Goal: Information Seeking & Learning: Learn about a topic

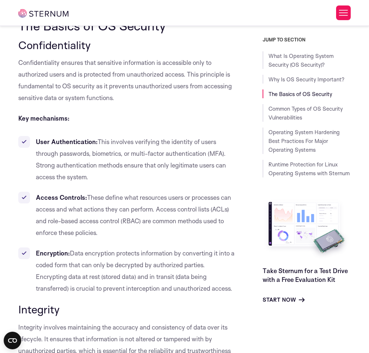
scroll to position [581, 0]
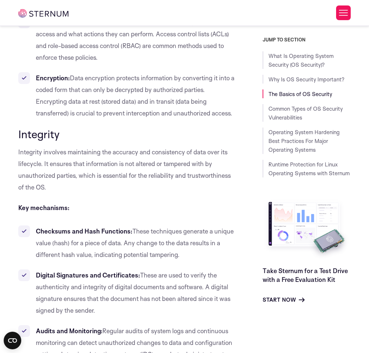
scroll to position [783, 0]
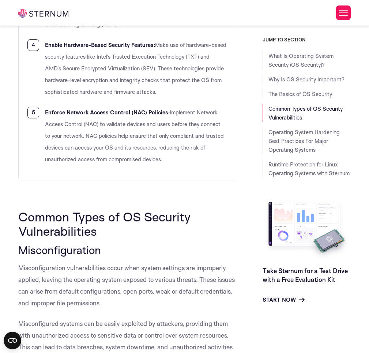
scroll to position [1592, 0]
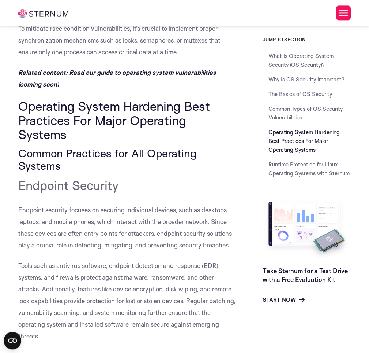
scroll to position [3108, 0]
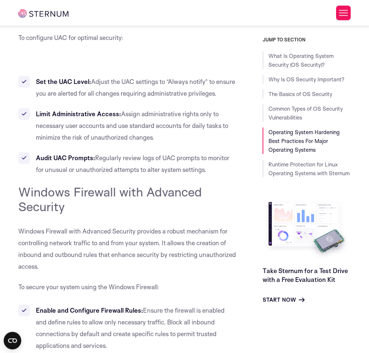
scroll to position [4750, 0]
click at [234, 143] on li "Limit Administrative Access: Assign administrative rights only to necessary use…" at bounding box center [127, 125] width 218 height 35
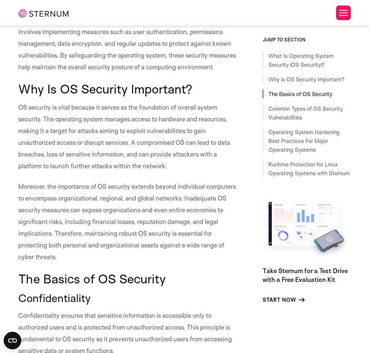
scroll to position [334, 0]
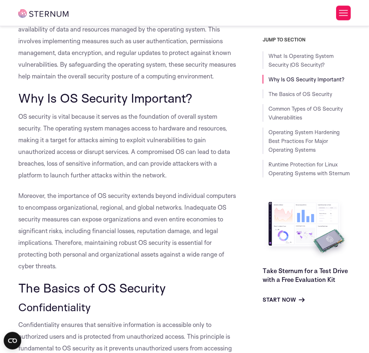
click at [204, 72] on p "The goal of OS security is to ensure the confidentiality, integrity, and availa…" at bounding box center [127, 47] width 218 height 70
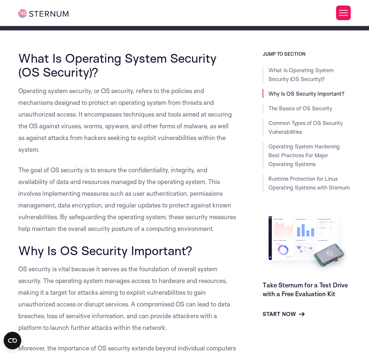
scroll to position [182, 0]
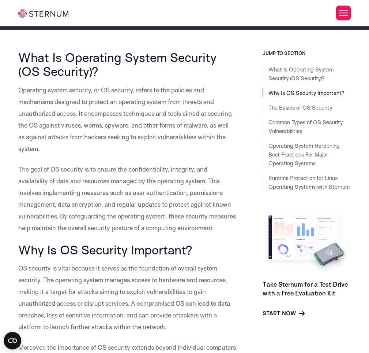
click at [81, 109] on p "Operating system security, or OS security, refers to the policies and mechanism…" at bounding box center [127, 119] width 218 height 70
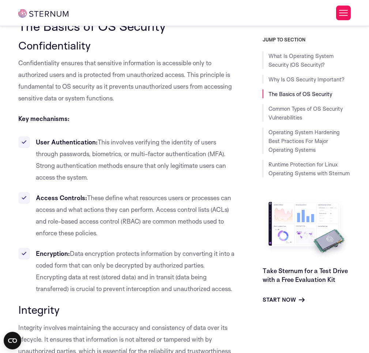
scroll to position [586, 0]
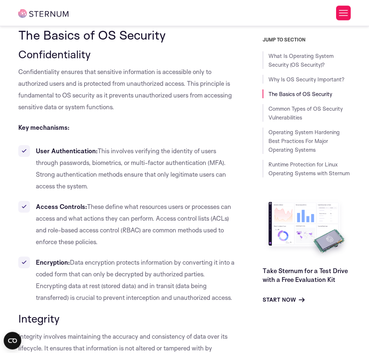
click at [148, 81] on span "Confidentiality ensures that sensitive information is accessible only to author…" at bounding box center [125, 89] width 214 height 43
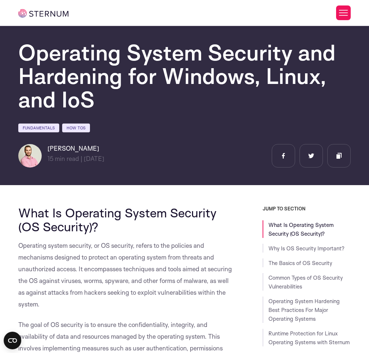
scroll to position [0, 0]
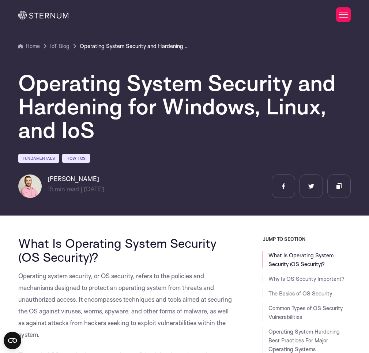
click at [61, 254] on span "What Is Operating System Security (OS Security)?" at bounding box center [117, 249] width 198 height 29
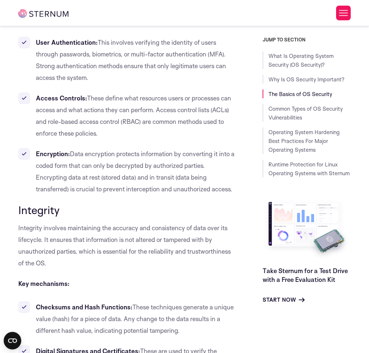
scroll to position [707, 0]
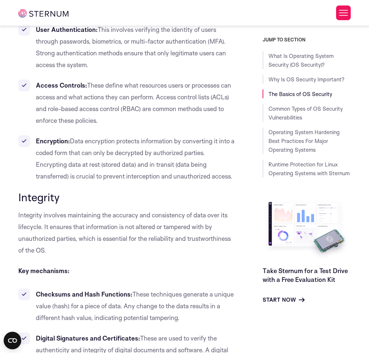
click at [167, 231] on p "Integrity involves maintaining the accuracy and consistency of data over its li…" at bounding box center [127, 232] width 218 height 47
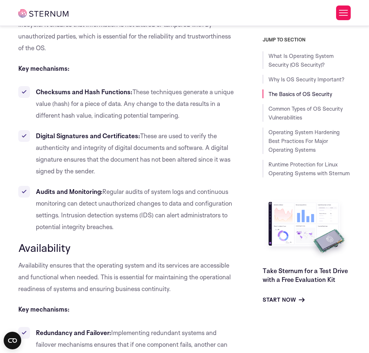
scroll to position [935, 0]
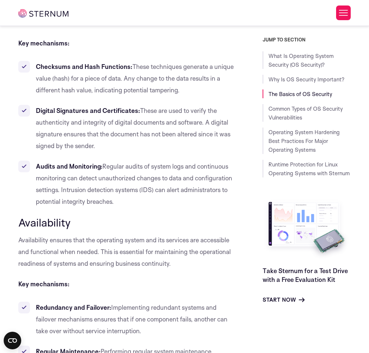
click at [167, 228] on h3 "Availability" at bounding box center [127, 222] width 218 height 12
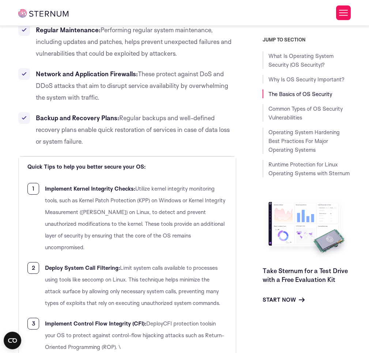
scroll to position [1263, 0]
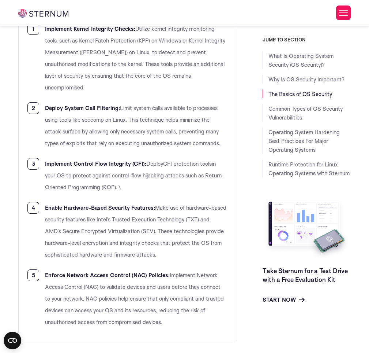
scroll to position [1415, 0]
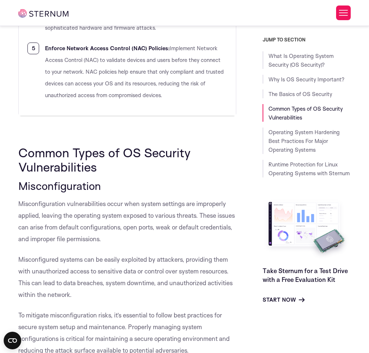
scroll to position [1668, 0]
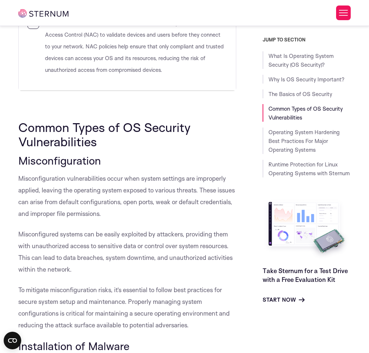
click at [135, 202] on span "Misconfiguration vulnerabilities occur when system settings are improperly appl…" at bounding box center [126, 195] width 217 height 43
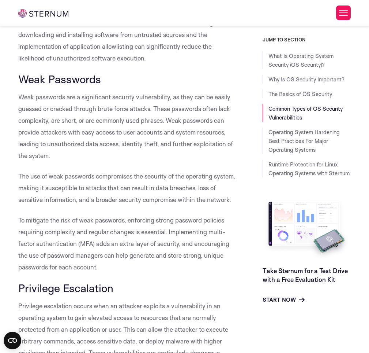
scroll to position [2173, 0]
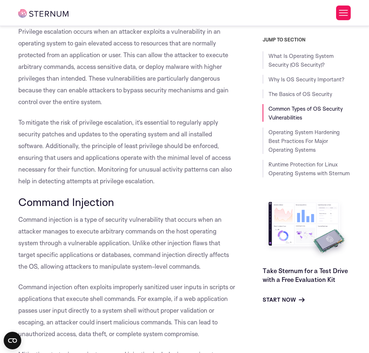
scroll to position [2451, 0]
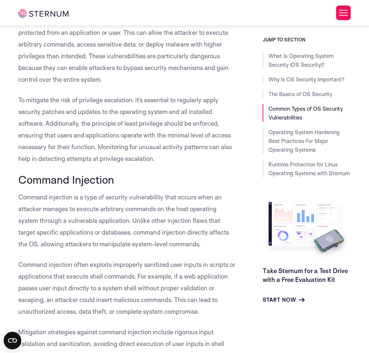
click at [155, 186] on h3 "Command Injection" at bounding box center [127, 179] width 218 height 12
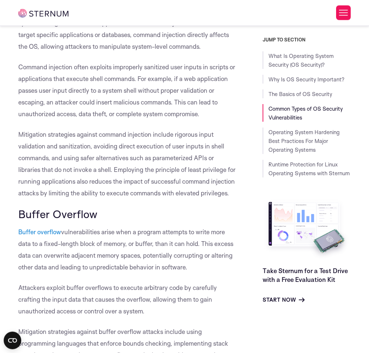
scroll to position [2779, 0]
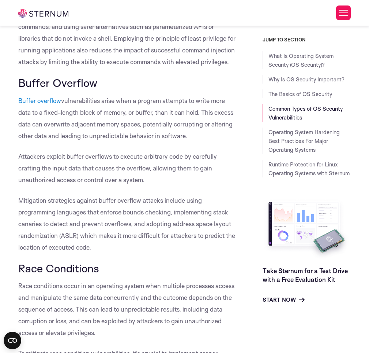
click at [133, 241] on p "Mitigation strategies against buffer overflow attacks include using programming…" at bounding box center [127, 223] width 218 height 59
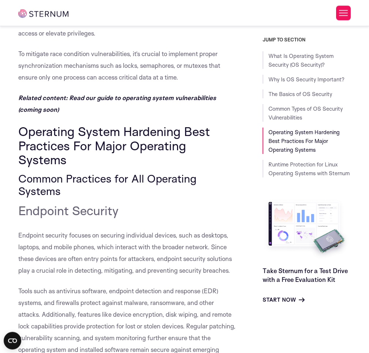
scroll to position [3082, 0]
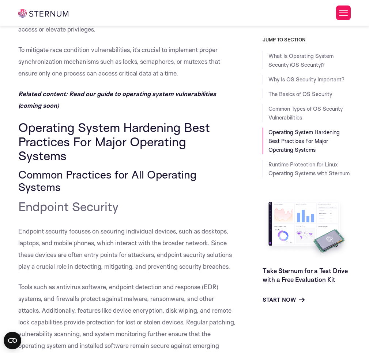
click at [173, 163] on span "Operating System Hardening Best Practices For Major Operating Systems" at bounding box center [114, 141] width 192 height 44
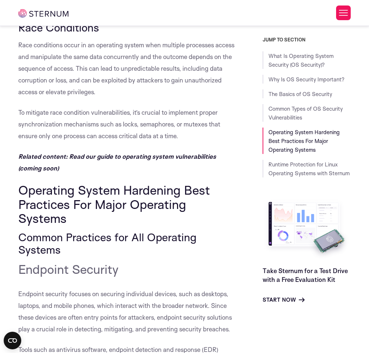
scroll to position [3007, 0]
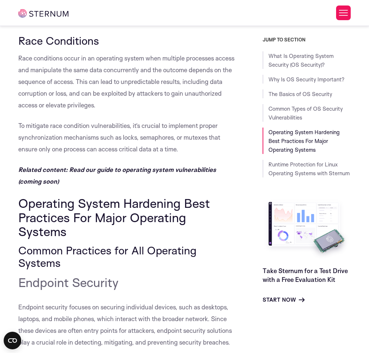
click at [170, 187] on p "Related content: Read our guide to operating system vulnerabilities (coming soo…" at bounding box center [127, 175] width 218 height 23
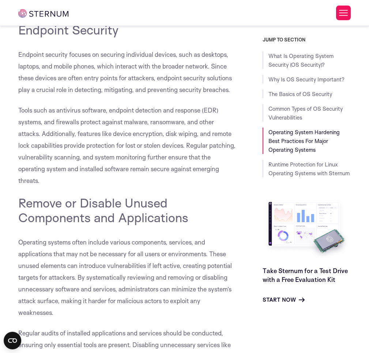
scroll to position [3259, 0]
click at [181, 186] on p "Tools such as antivirus software, endpoint detection and response (EDR) systems…" at bounding box center [127, 145] width 218 height 82
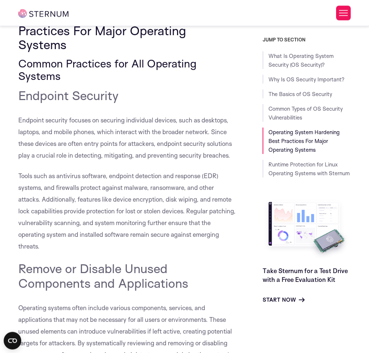
scroll to position [3183, 0]
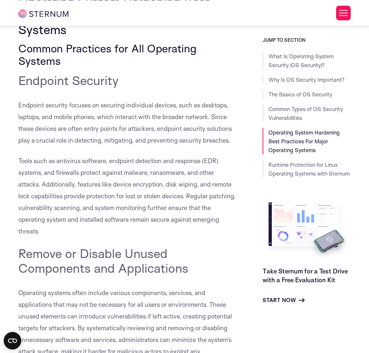
scroll to position [3209, 0]
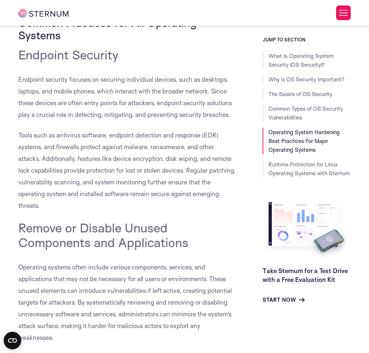
click at [70, 178] on p "Tools such as antivirus software, endpoint detection and response (EDR) systems…" at bounding box center [127, 170] width 218 height 82
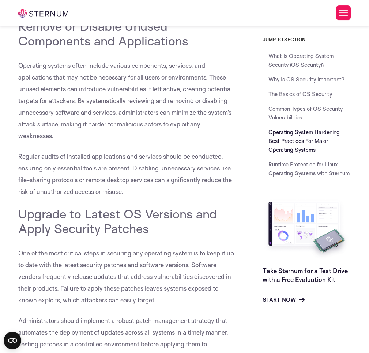
scroll to position [3436, 0]
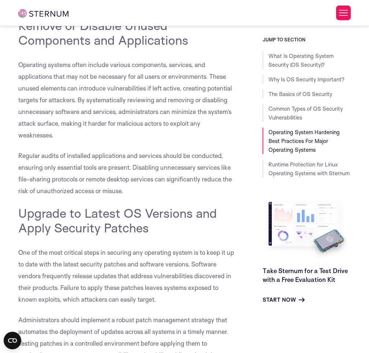
click at [42, 104] on p "Operating systems often include various components, services, and applications …" at bounding box center [127, 100] width 218 height 82
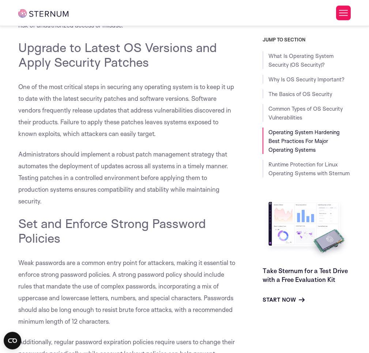
scroll to position [3613, 0]
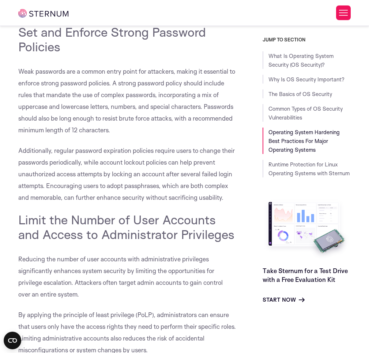
scroll to position [3815, 0]
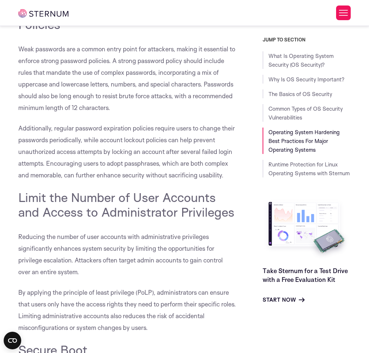
click at [41, 154] on span "Additionally, regular password expiration policies require users to change thei…" at bounding box center [126, 151] width 217 height 55
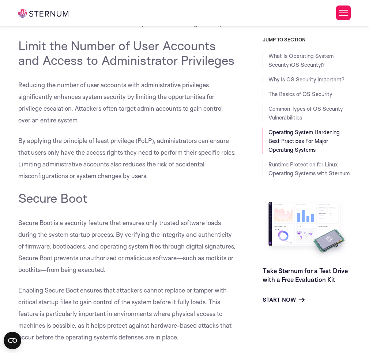
scroll to position [3992, 0]
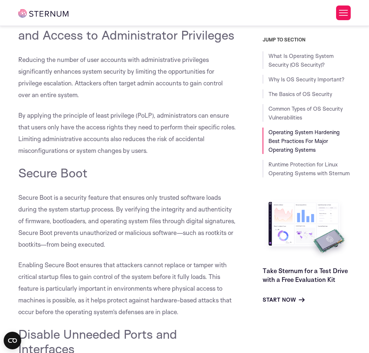
click at [21, 101] on p "Reducing the number of user accounts with administrative privileges significant…" at bounding box center [127, 77] width 218 height 47
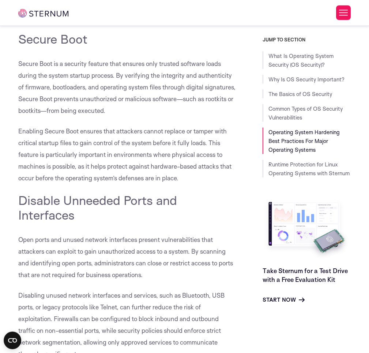
scroll to position [4144, 0]
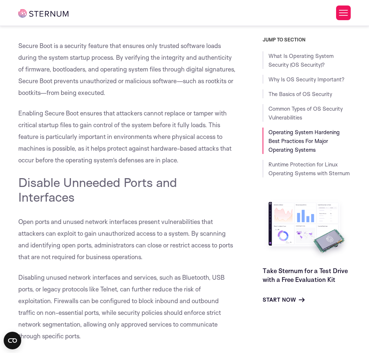
click at [52, 233] on div "What Is Operating System Security (OS Security)? Operating system security, or …" at bounding box center [127, 245] width 218 height 8319
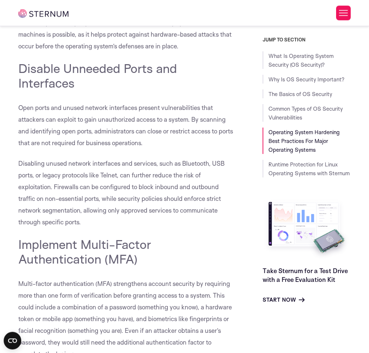
scroll to position [4270, 0]
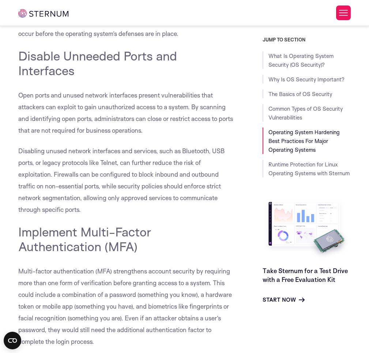
click at [193, 215] on p "Disabling unused network interfaces and services, such as Bluetooth, USB ports,…" at bounding box center [127, 180] width 218 height 70
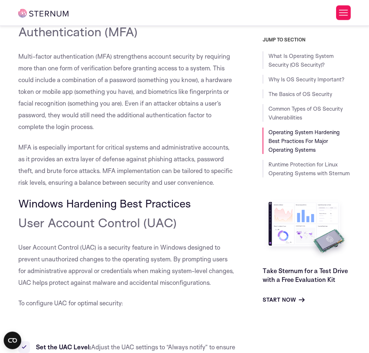
scroll to position [4497, 0]
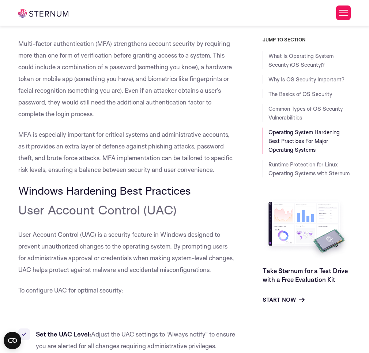
click at [65, 217] on span "User Account Control (UAC)" at bounding box center [97, 209] width 159 height 15
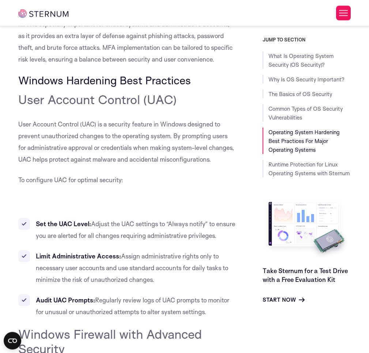
scroll to position [4624, 0]
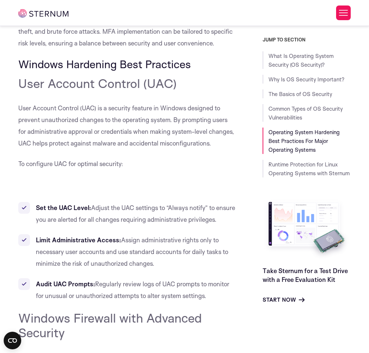
click at [129, 170] on p "To configure UAC for optimal security:" at bounding box center [127, 164] width 218 height 12
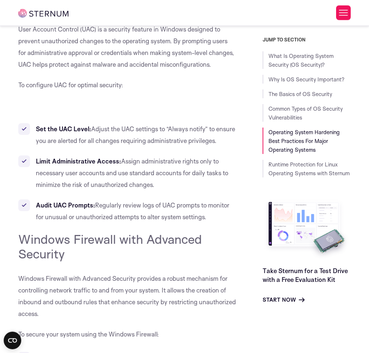
scroll to position [4725, 0]
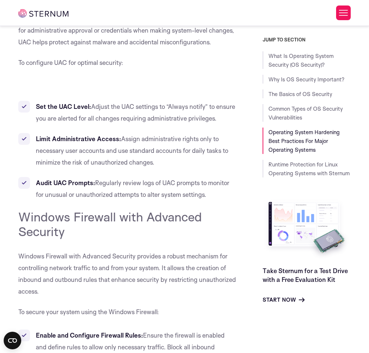
click at [67, 166] on span "Assign administrative rights only to necessary user accounts and use standard a…" at bounding box center [132, 150] width 193 height 31
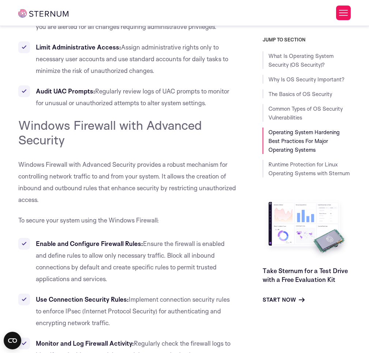
scroll to position [4927, 0]
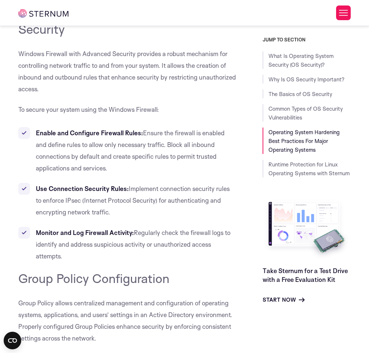
click at [21, 218] on li "Use Connection Security Rules: Implement connection security rules to enforce I…" at bounding box center [127, 200] width 218 height 35
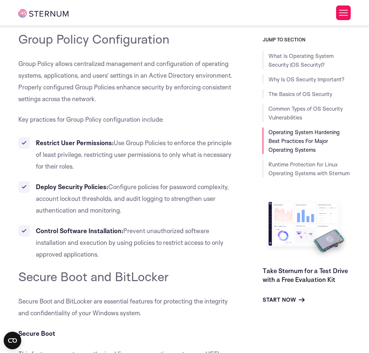
scroll to position [5179, 0]
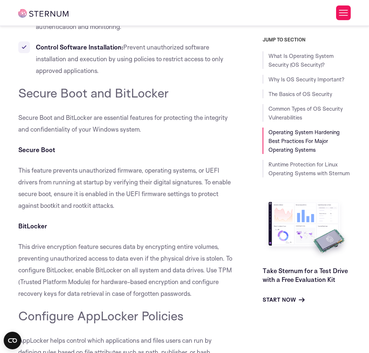
scroll to position [5356, 0]
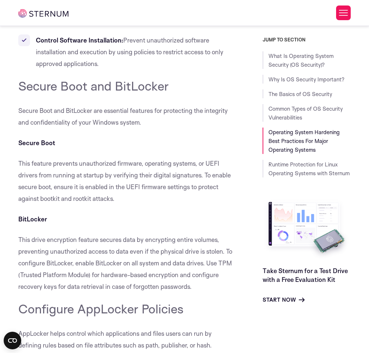
click at [155, 204] on p "This feature prevents unauthorized firmware, operating systems, or UEFI drivers…" at bounding box center [127, 180] width 218 height 47
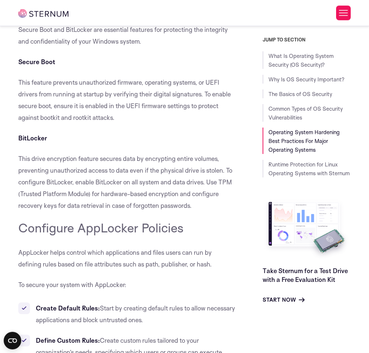
scroll to position [5457, 0]
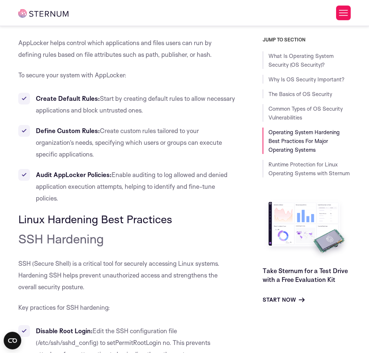
scroll to position [5660, 0]
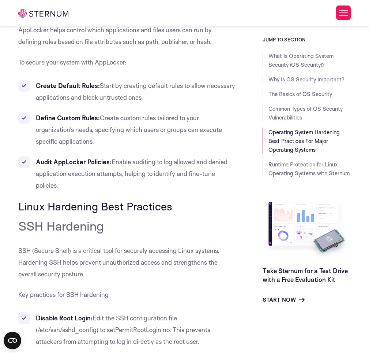
click at [122, 213] on span "Linux Hardening Best Practices" at bounding box center [95, 206] width 154 height 14
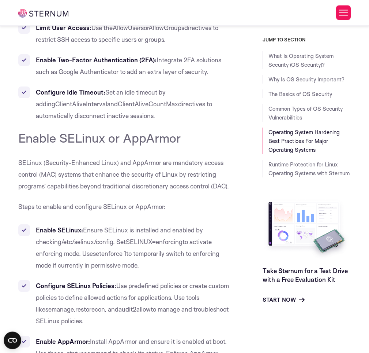
scroll to position [6089, 0]
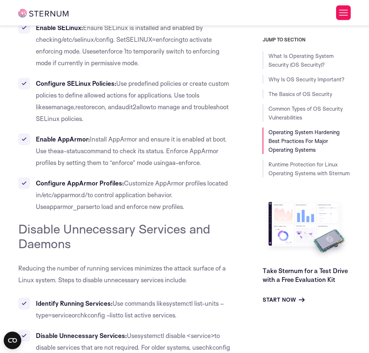
scroll to position [6291, 0]
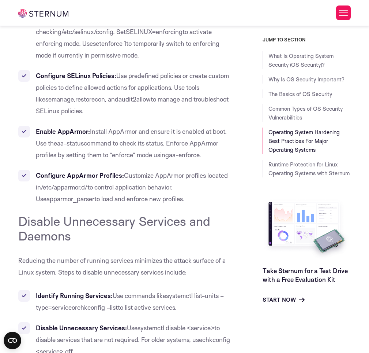
click at [21, 117] on li "Configure SELinux Policies: Use predefined policies or create custom policies t…" at bounding box center [127, 93] width 218 height 47
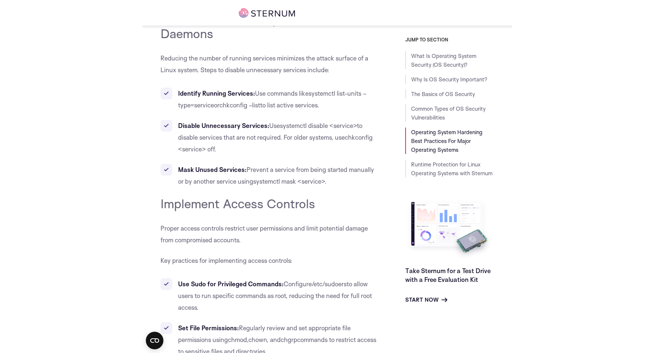
scroll to position [5415, 0]
